Goal: Find specific page/section: Find specific page/section

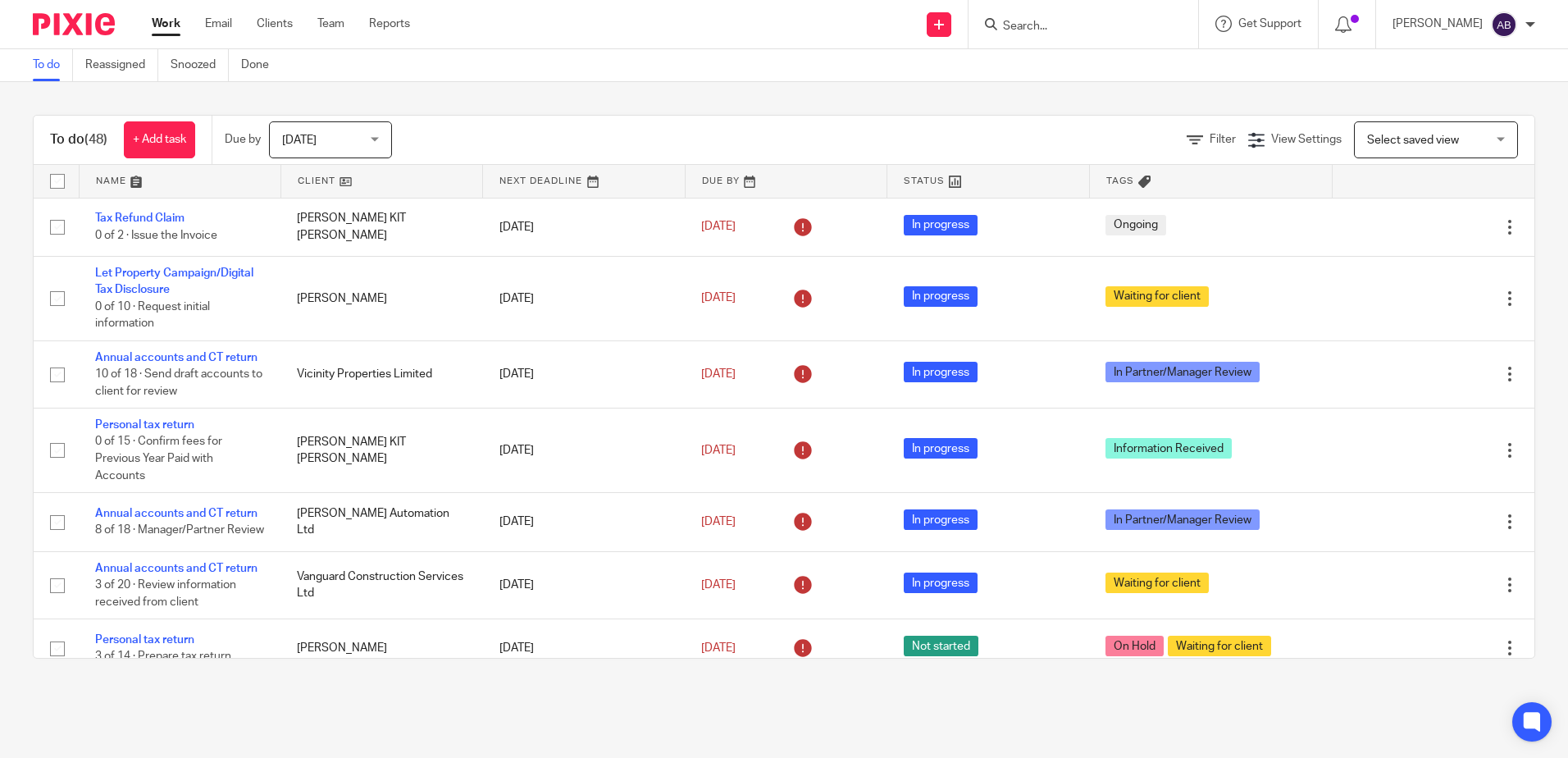
click at [1054, 28] on input "Search" at bounding box center [1075, 27] width 148 height 15
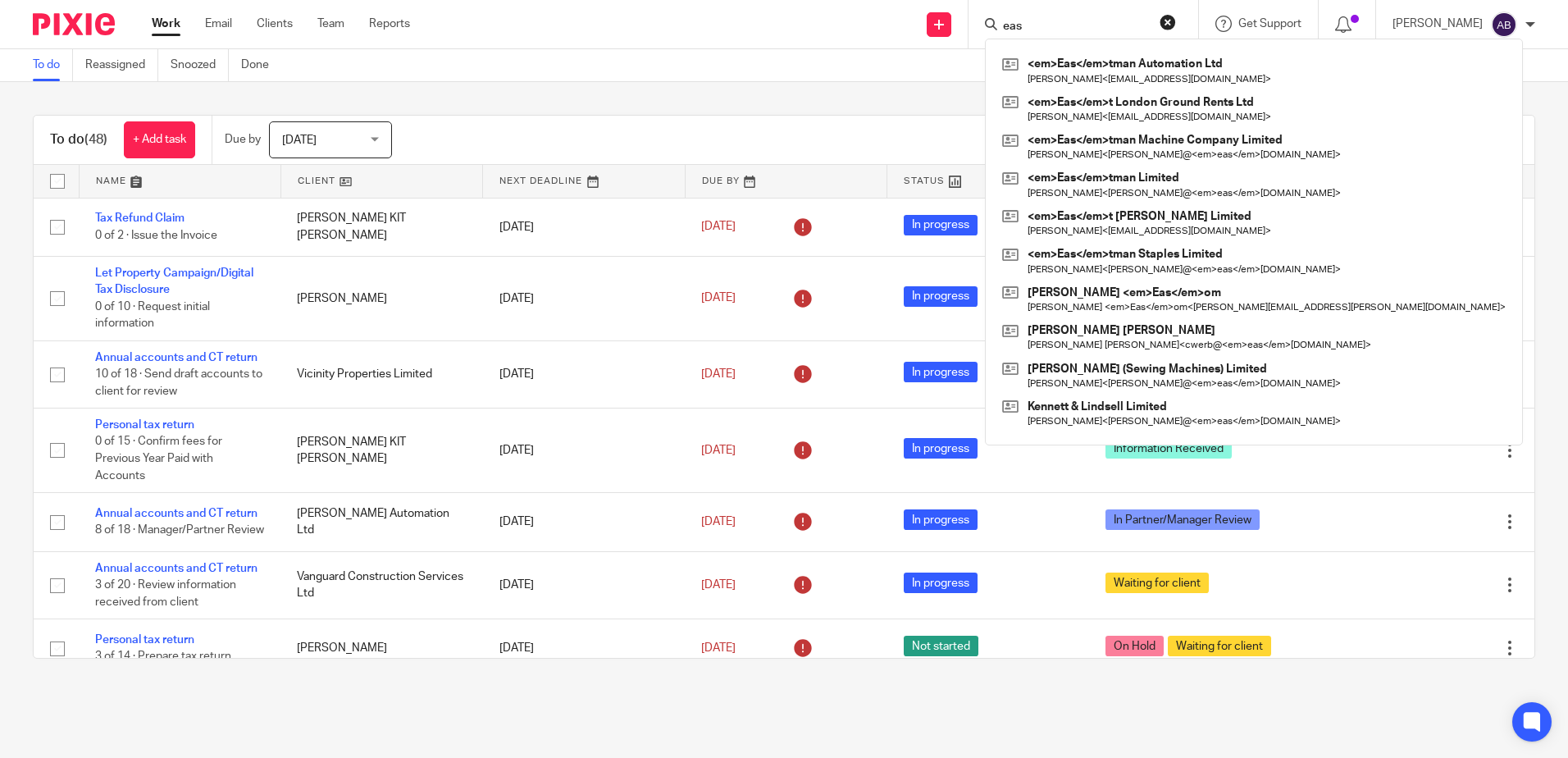
type input "east"
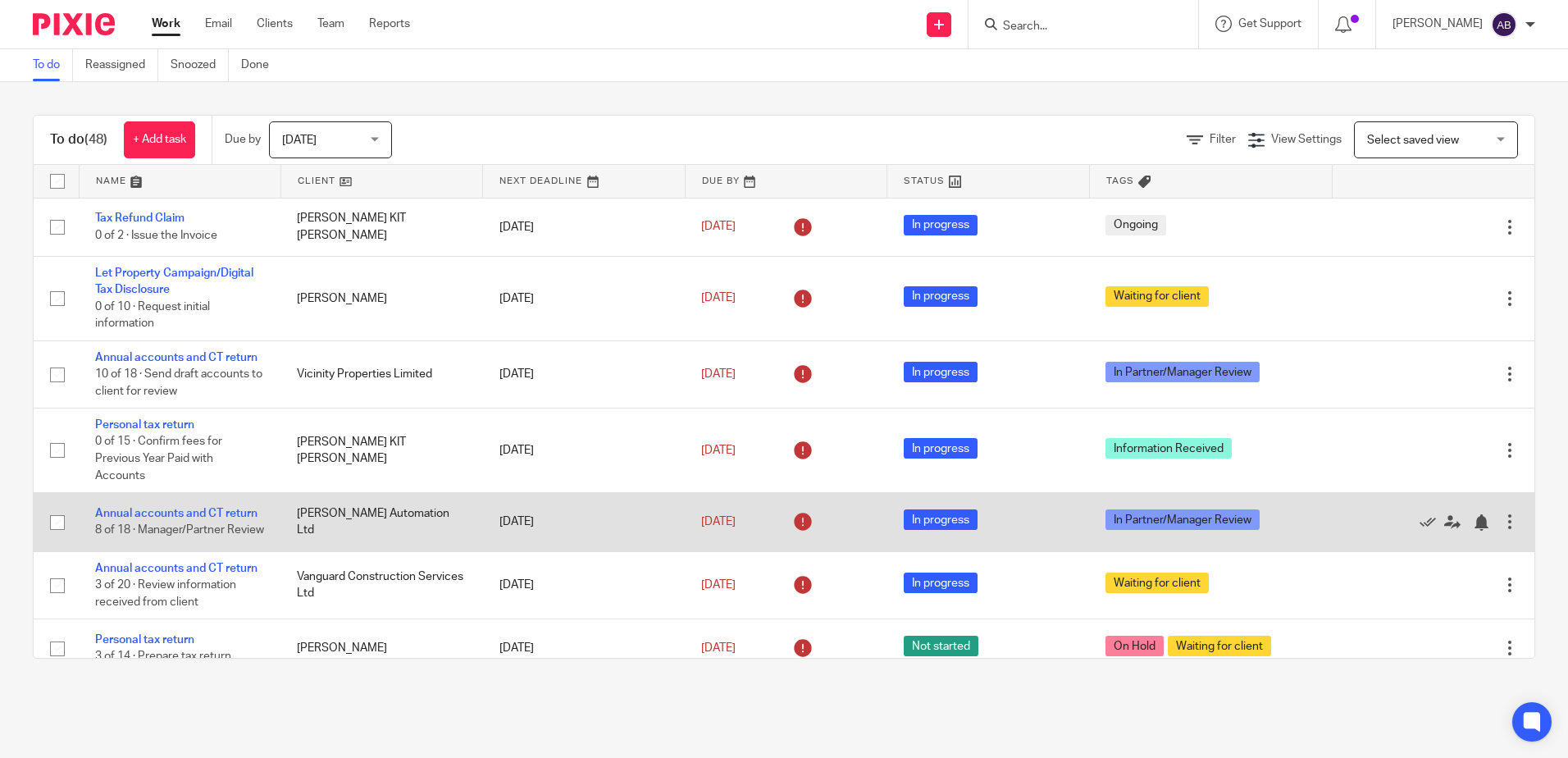
click at [158, 496] on td "Annual accounts and CT return 8 of 18 · Manager/Partner Review" at bounding box center [179, 522] width 202 height 59
click at [158, 510] on link "Annual accounts and CT return" at bounding box center [176, 513] width 163 height 12
